Goal: Book appointment/travel/reservation

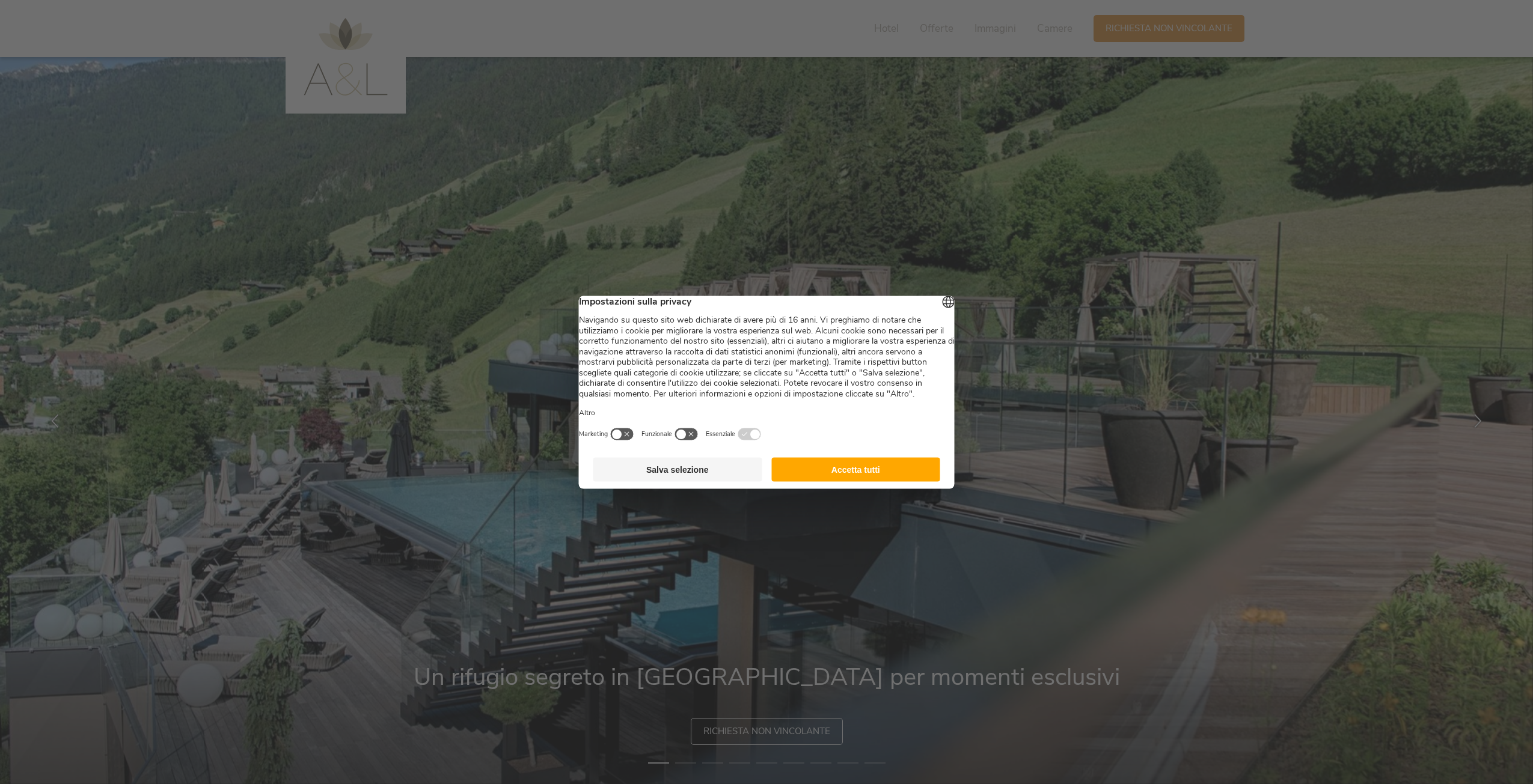
click at [853, 481] on button "Accetta tutti" at bounding box center [856, 469] width 169 height 24
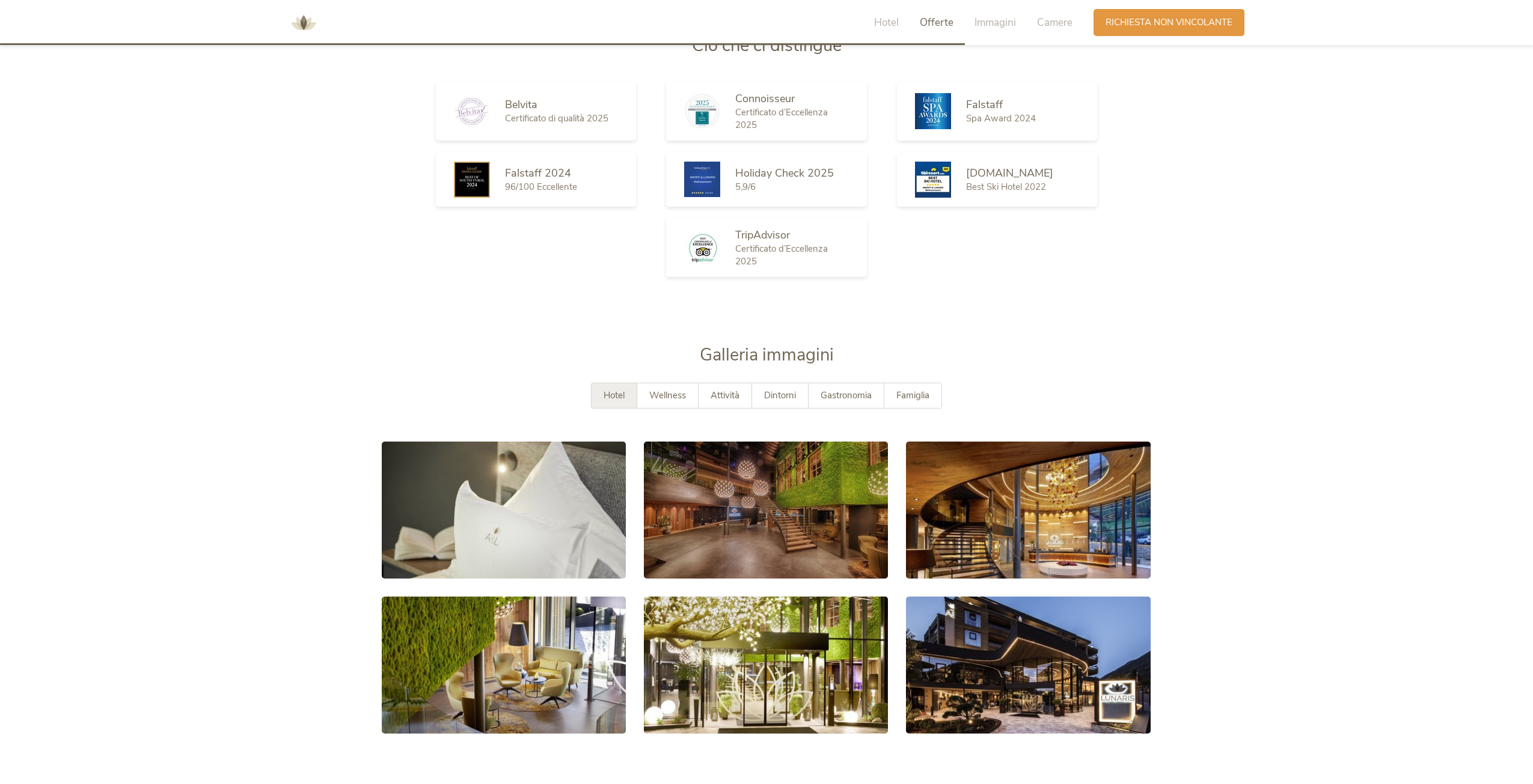
scroll to position [2284, 0]
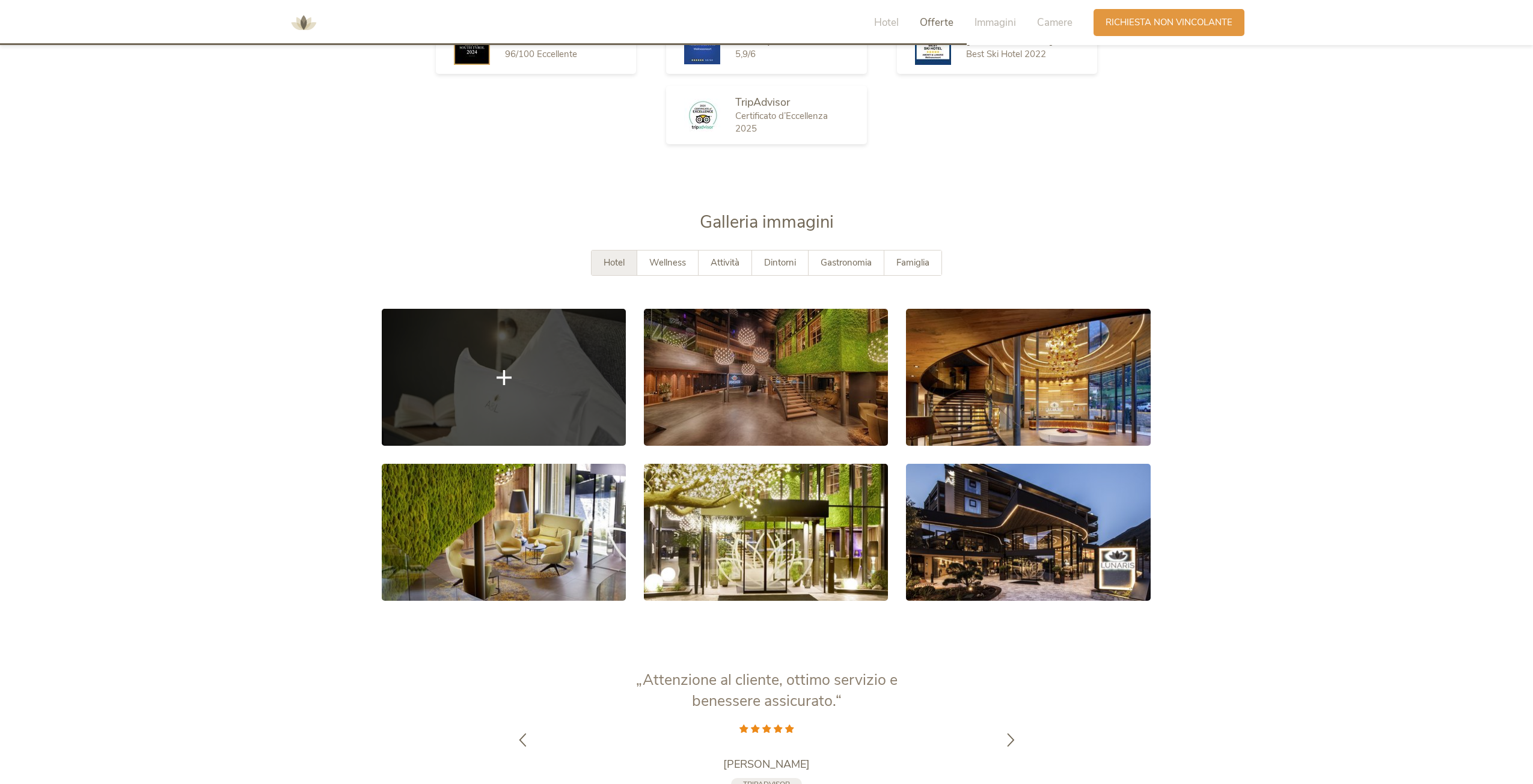
click at [546, 392] on link at bounding box center [503, 377] width 244 height 137
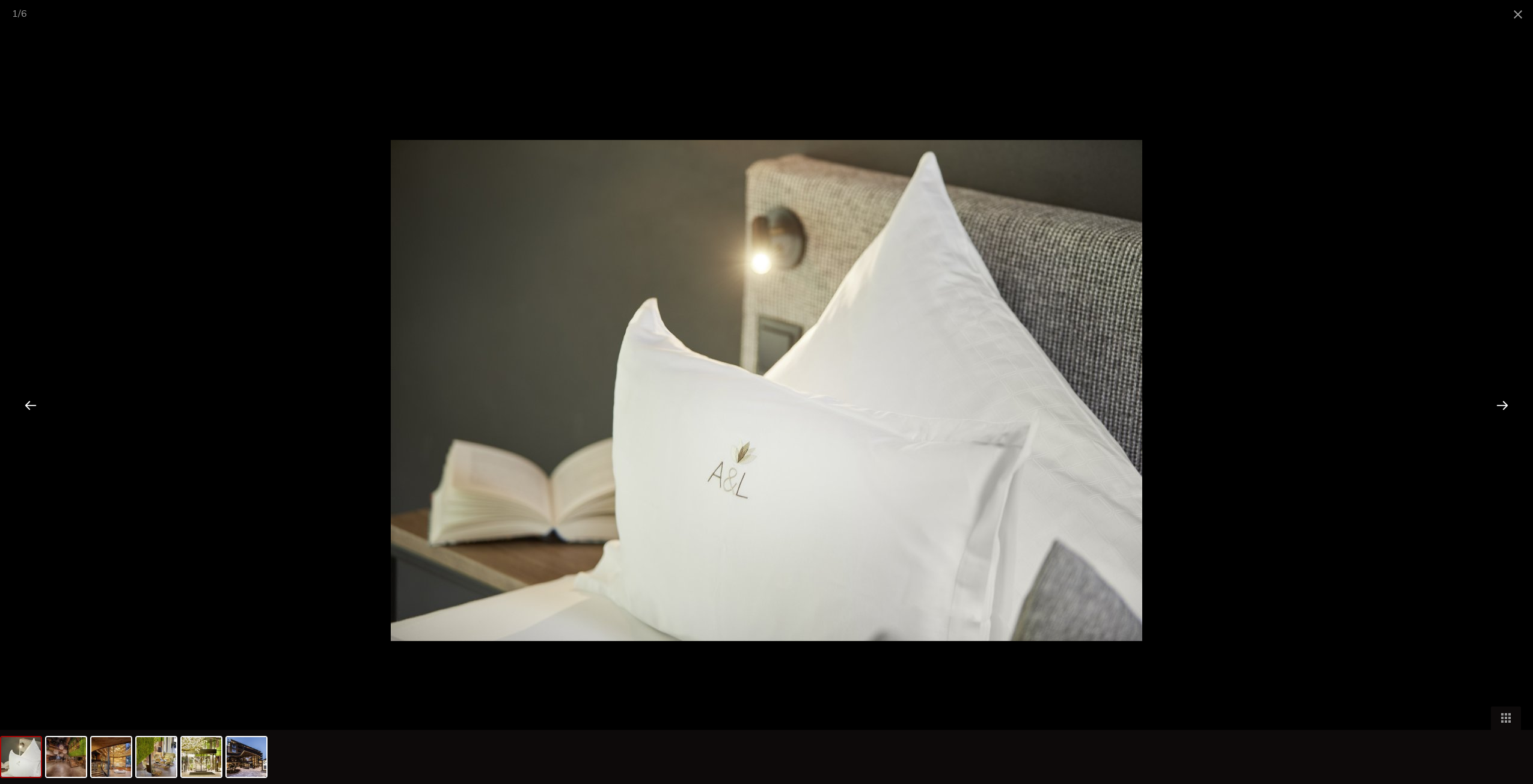
click at [1501, 404] on div at bounding box center [1503, 405] width 37 height 37
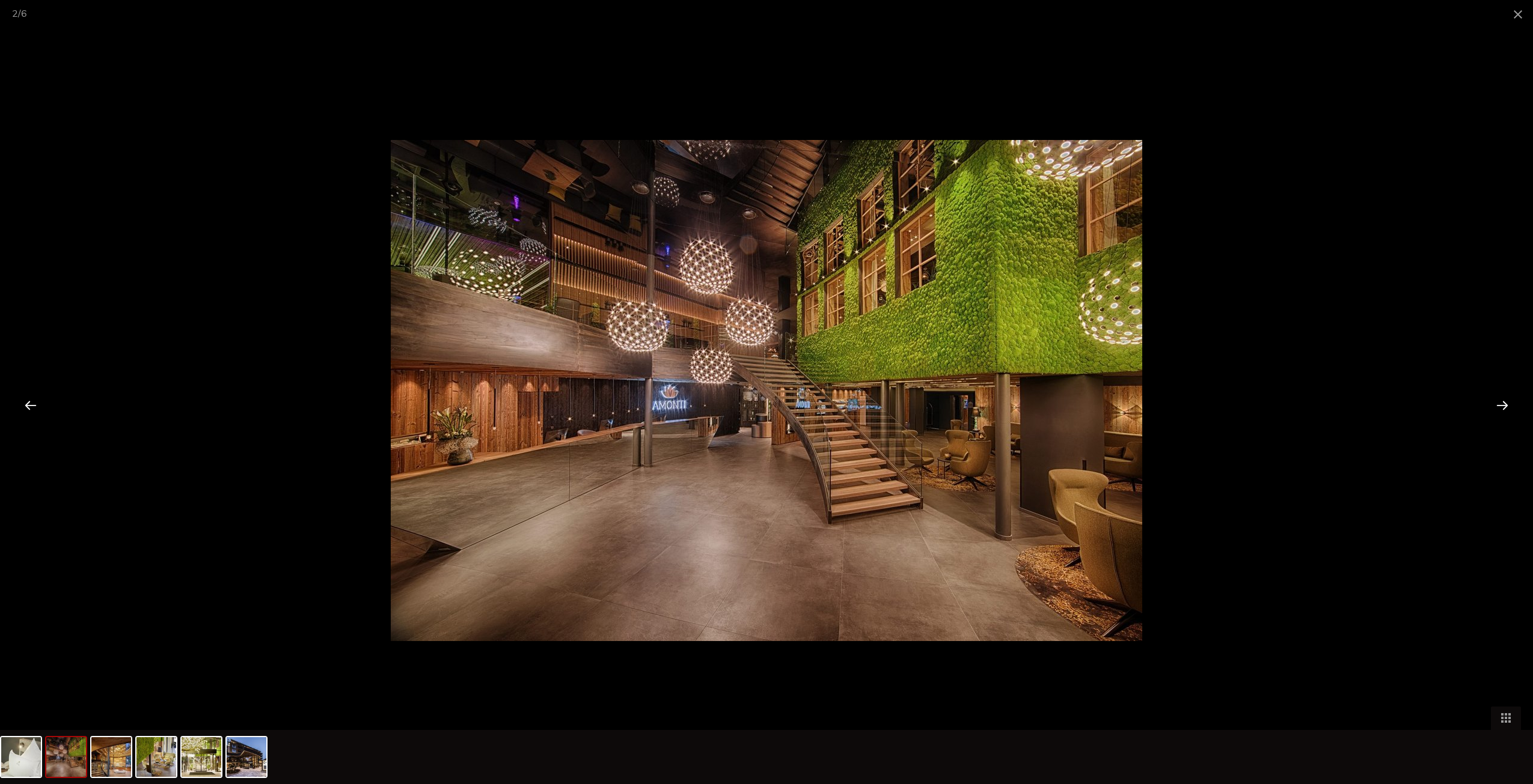
click at [1501, 404] on div at bounding box center [1503, 405] width 37 height 37
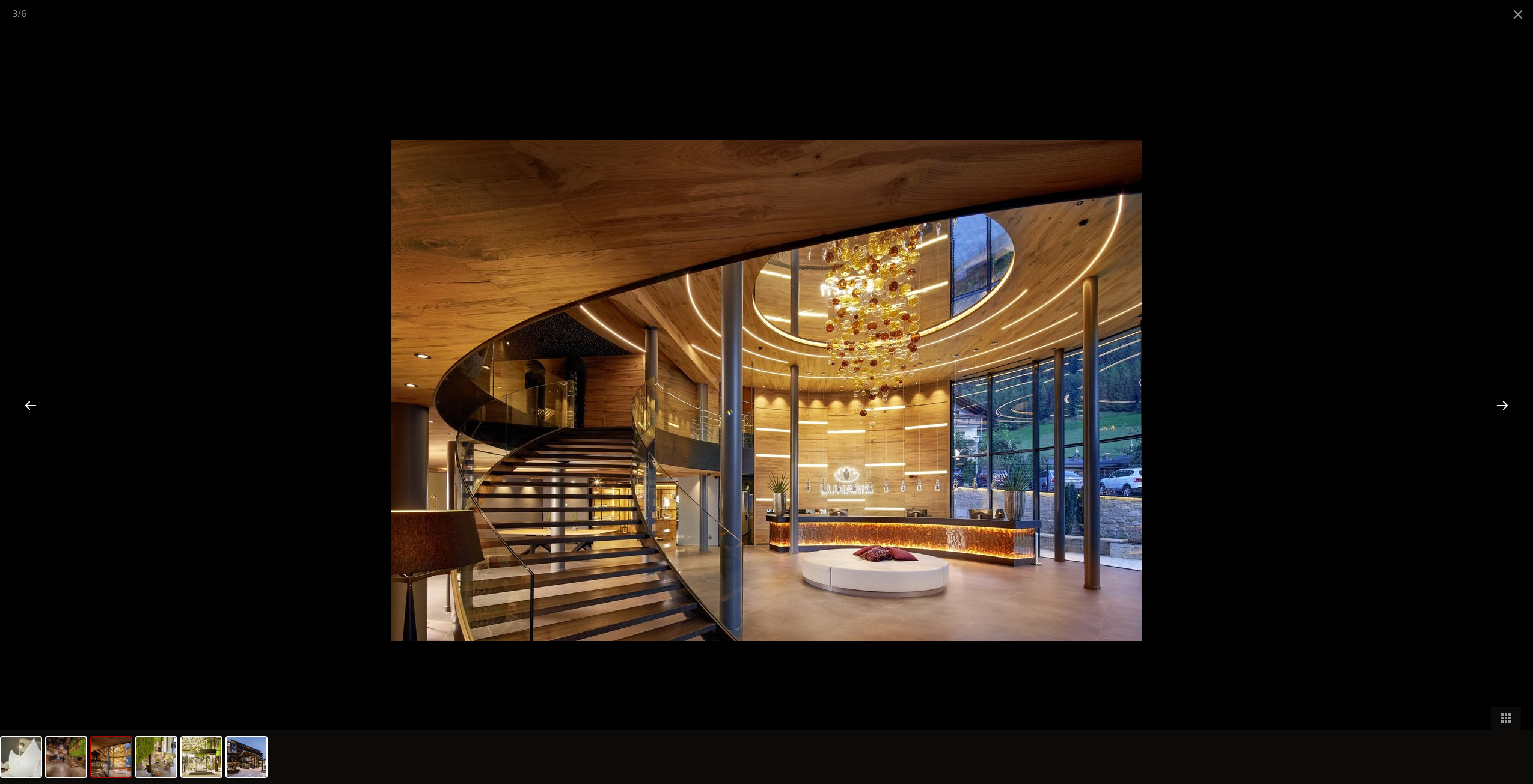
click at [1501, 404] on div at bounding box center [1503, 405] width 37 height 37
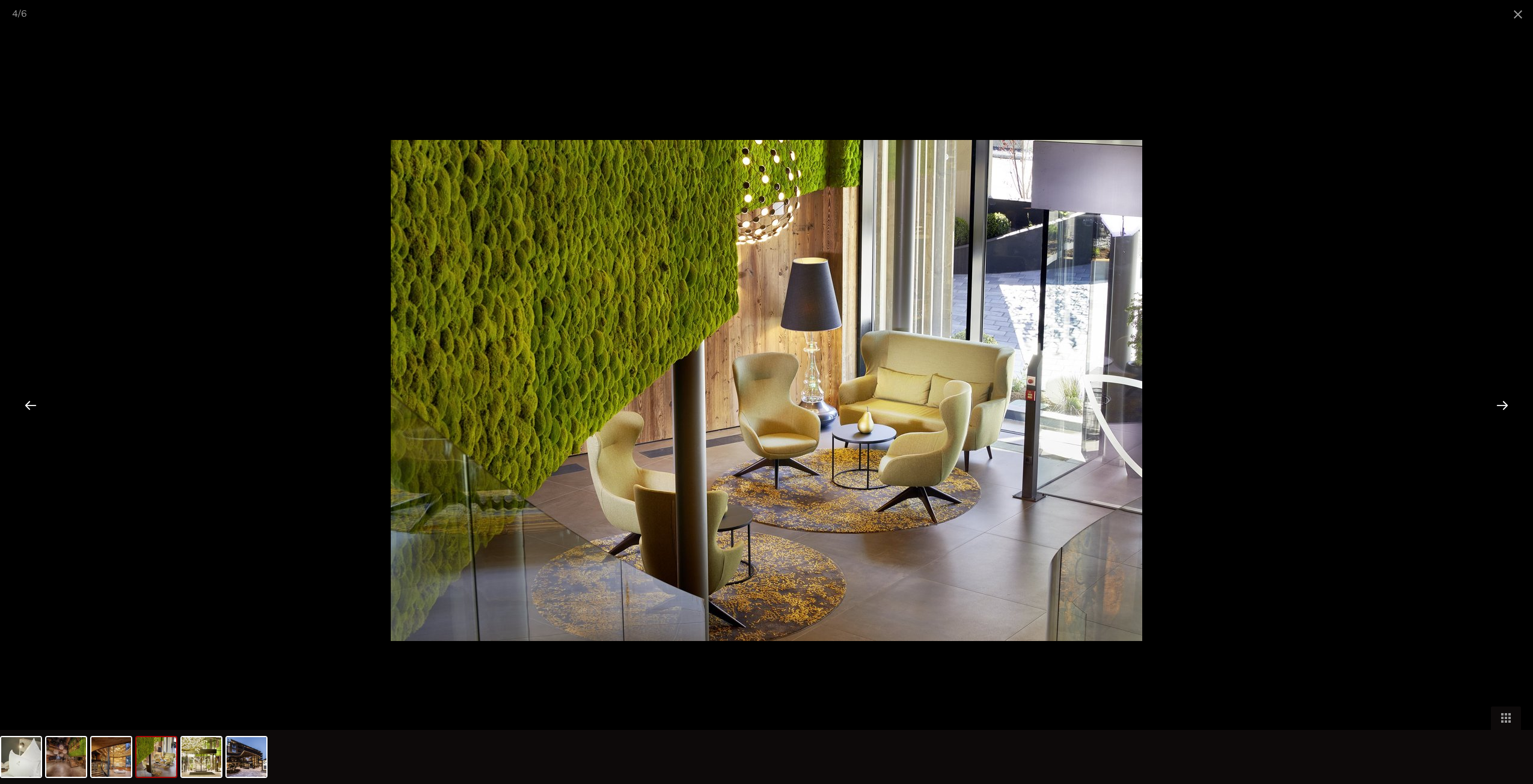
click at [1501, 404] on div at bounding box center [1503, 405] width 37 height 37
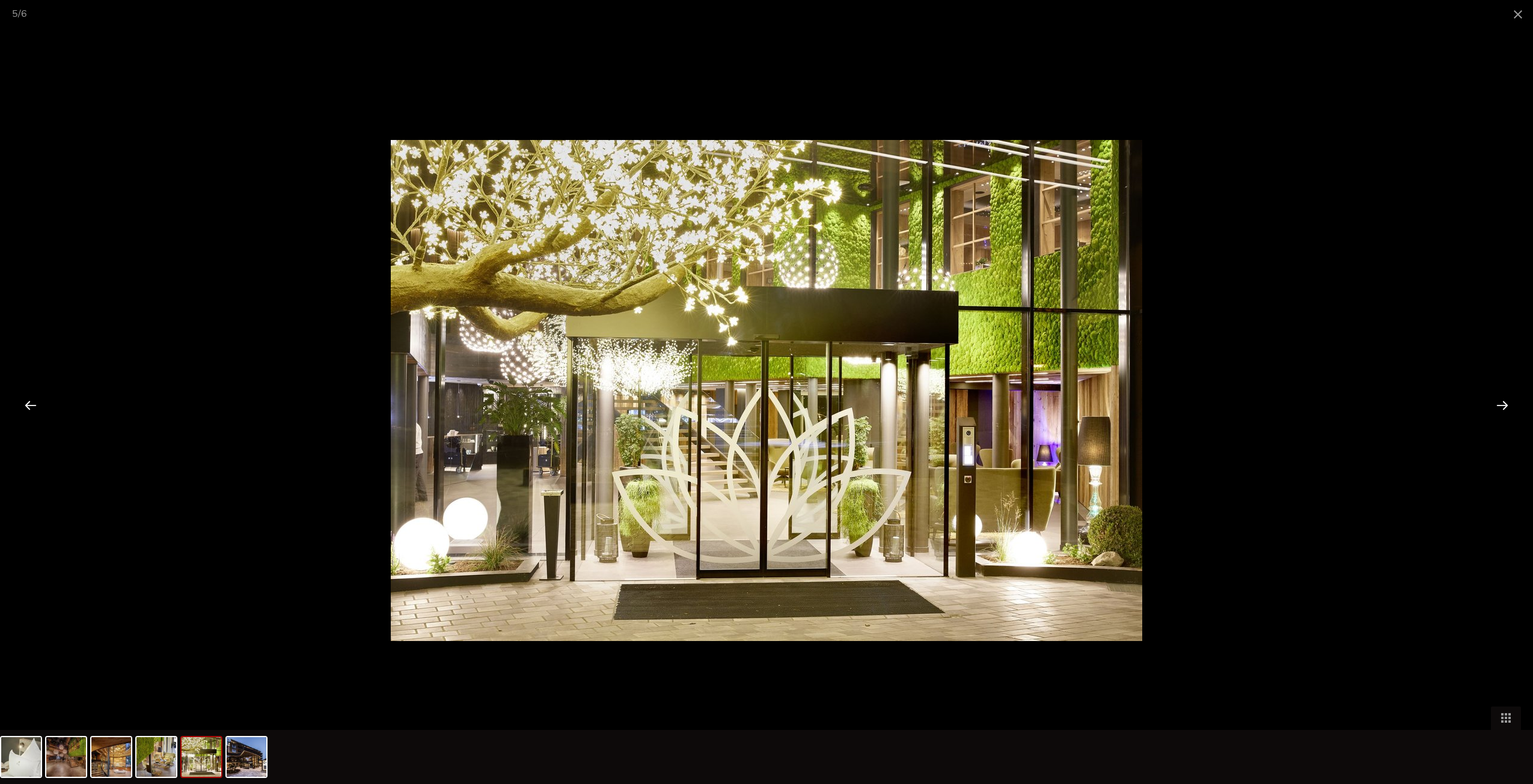
click at [1501, 404] on div at bounding box center [1503, 405] width 37 height 37
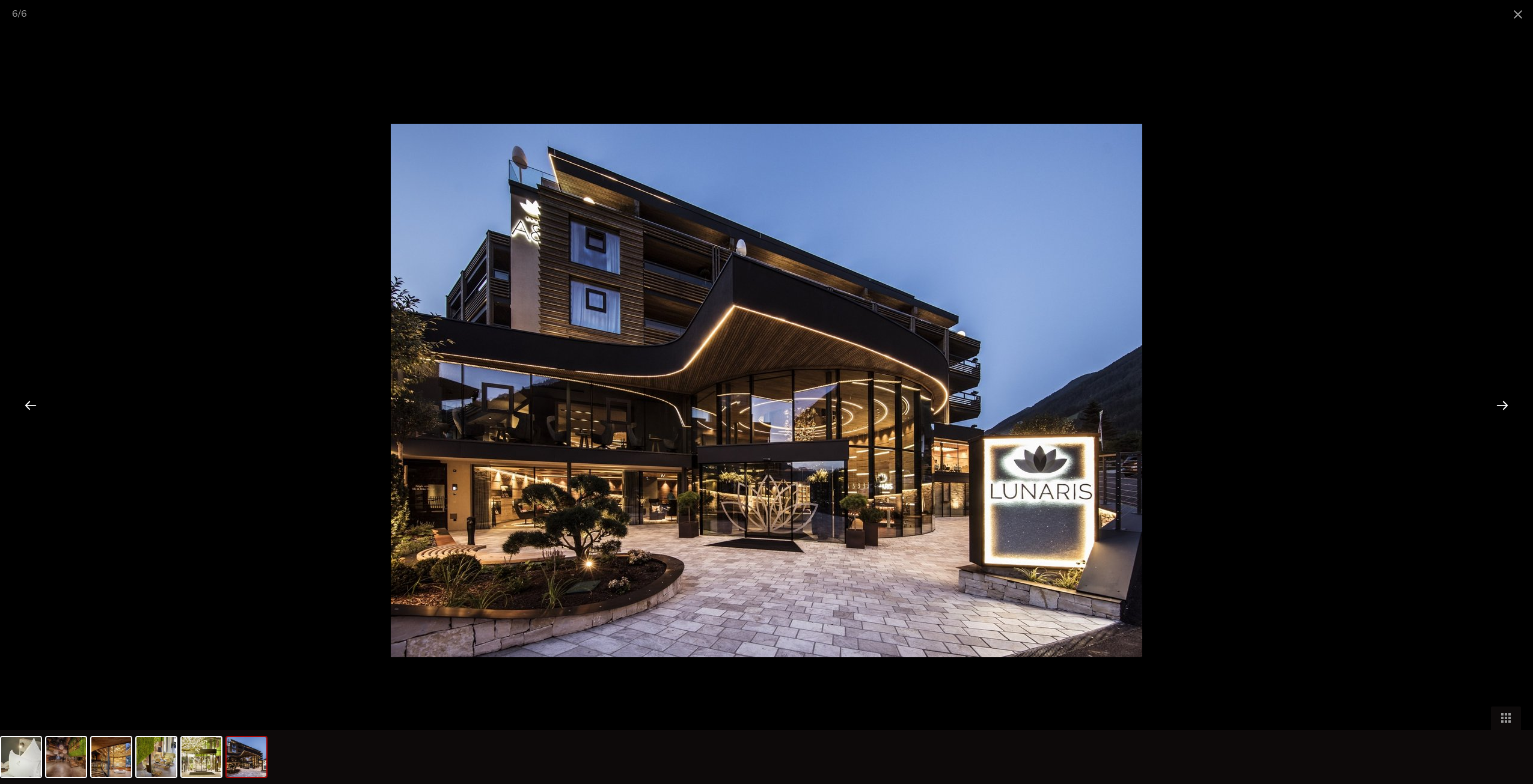
click at [1501, 404] on div at bounding box center [1503, 405] width 37 height 37
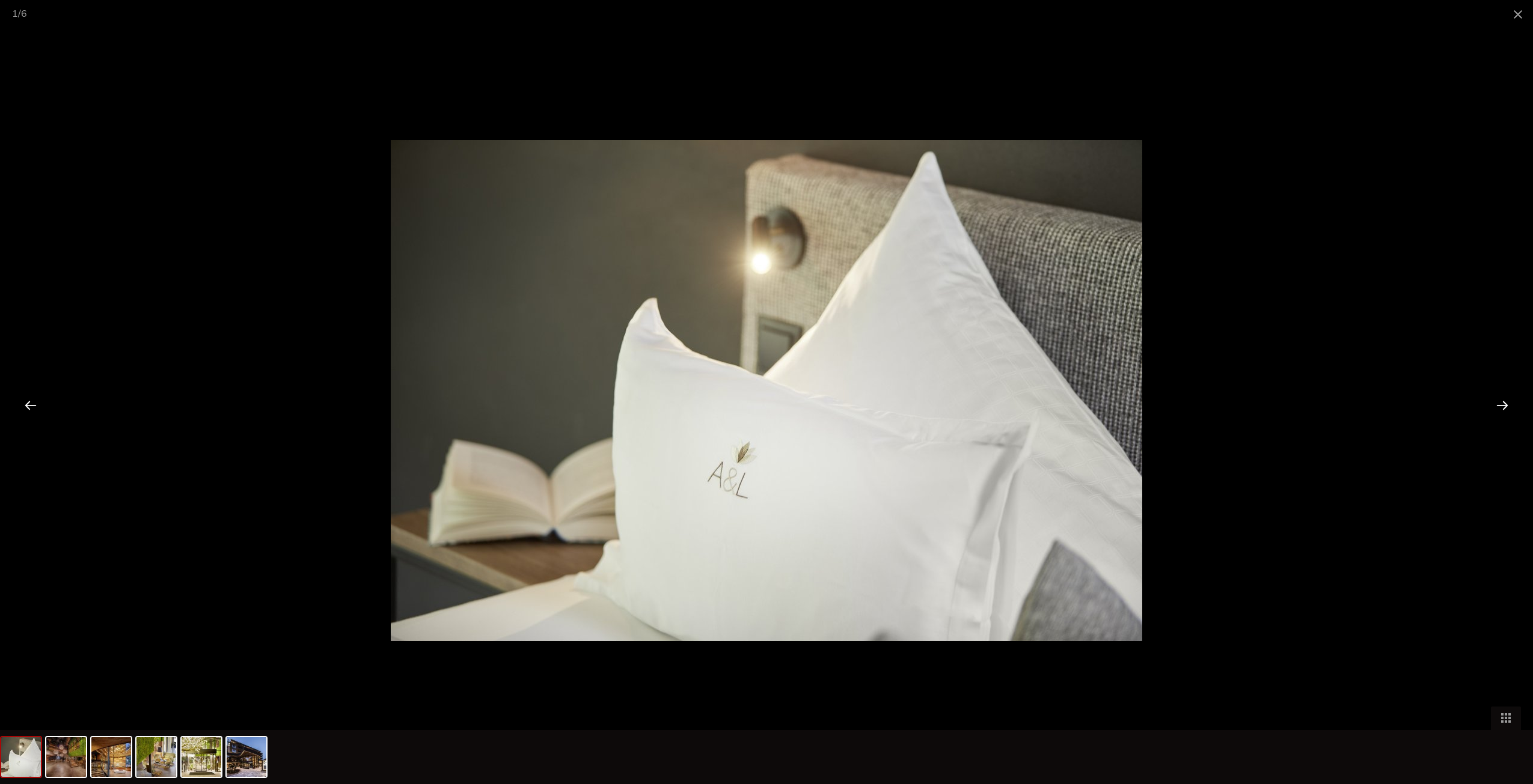
click at [1501, 404] on div at bounding box center [1503, 405] width 37 height 37
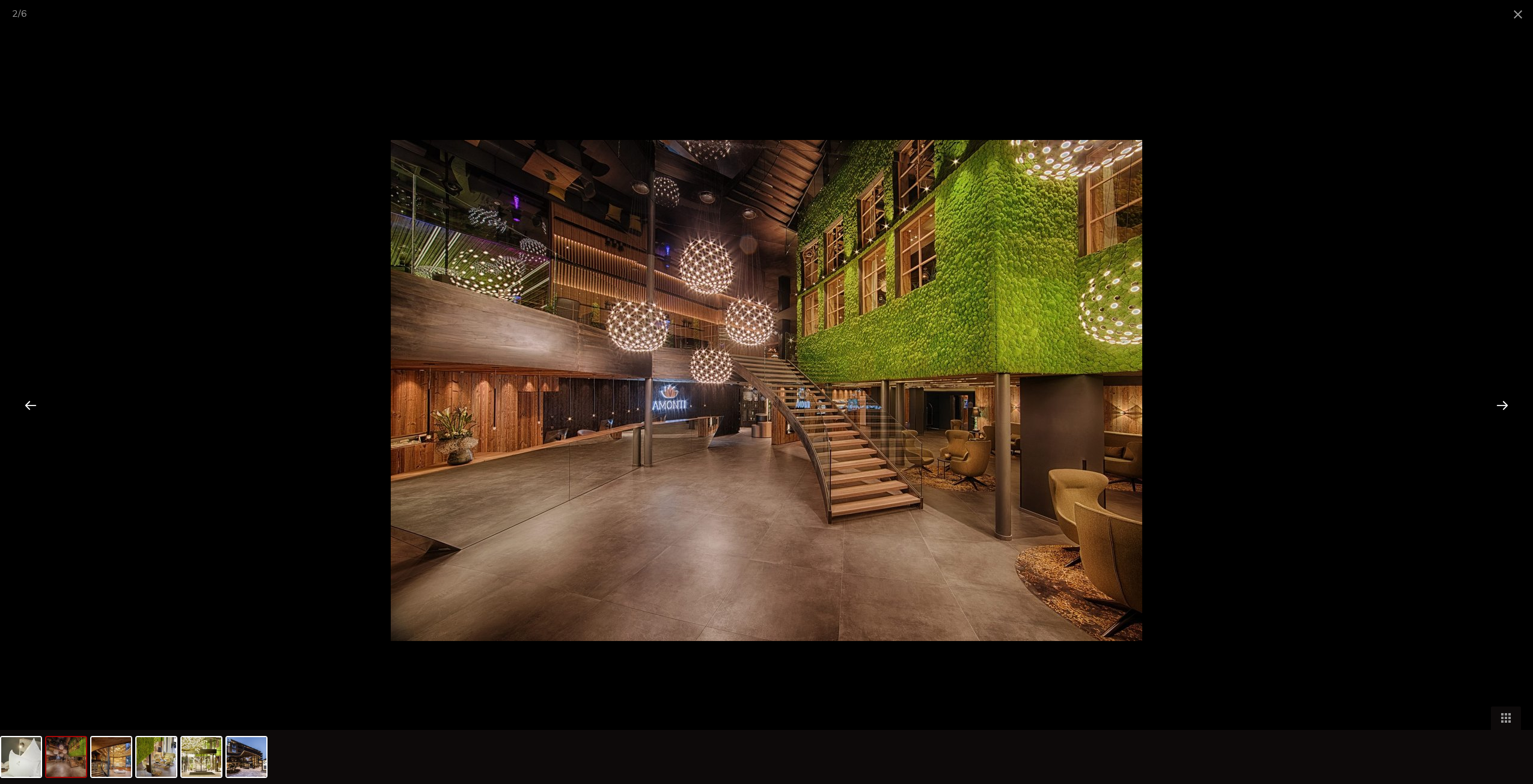
click at [1501, 404] on div at bounding box center [1503, 405] width 37 height 37
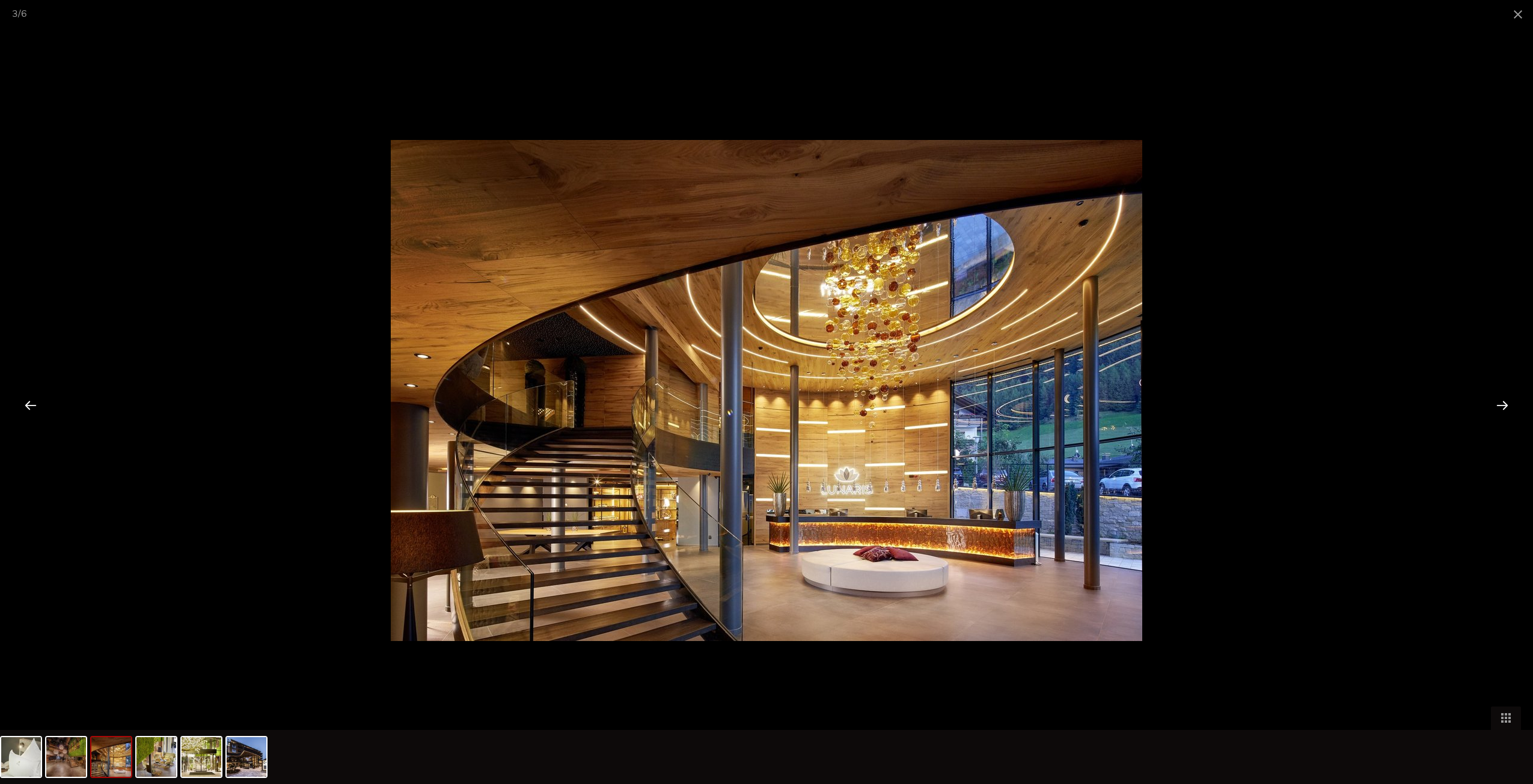
click at [1501, 404] on div at bounding box center [1503, 405] width 37 height 37
